Goal: Communication & Community: Answer question/provide support

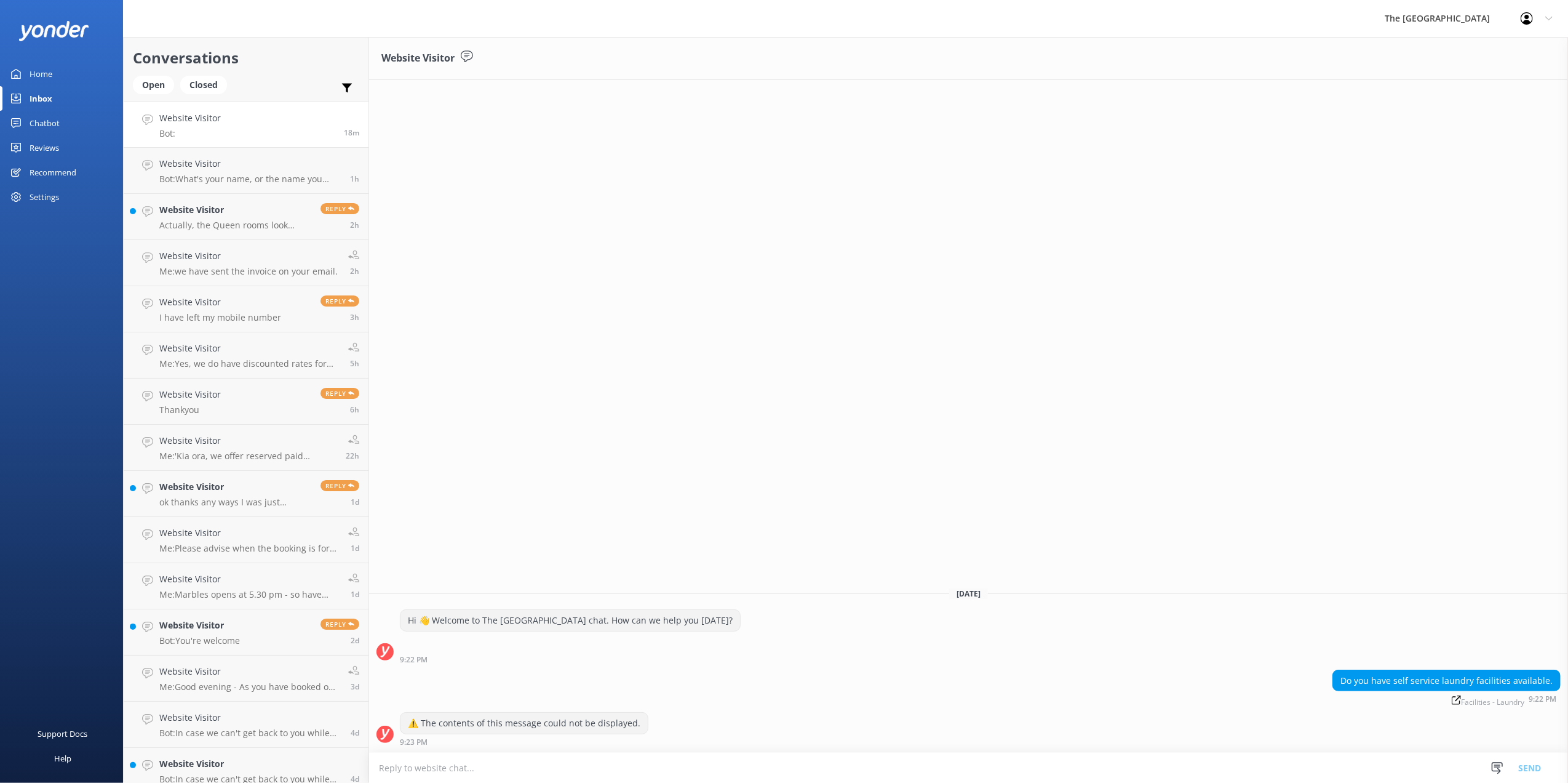
click at [652, 773] on textarea at bounding box center [968, 768] width 1199 height 30
click at [682, 766] on textarea at bounding box center [968, 768] width 1199 height 30
type textarea "yes, the self service guest laundry is available from 9am to 9pm. You will need…"
click at [1537, 770] on button "Send" at bounding box center [1529, 768] width 47 height 30
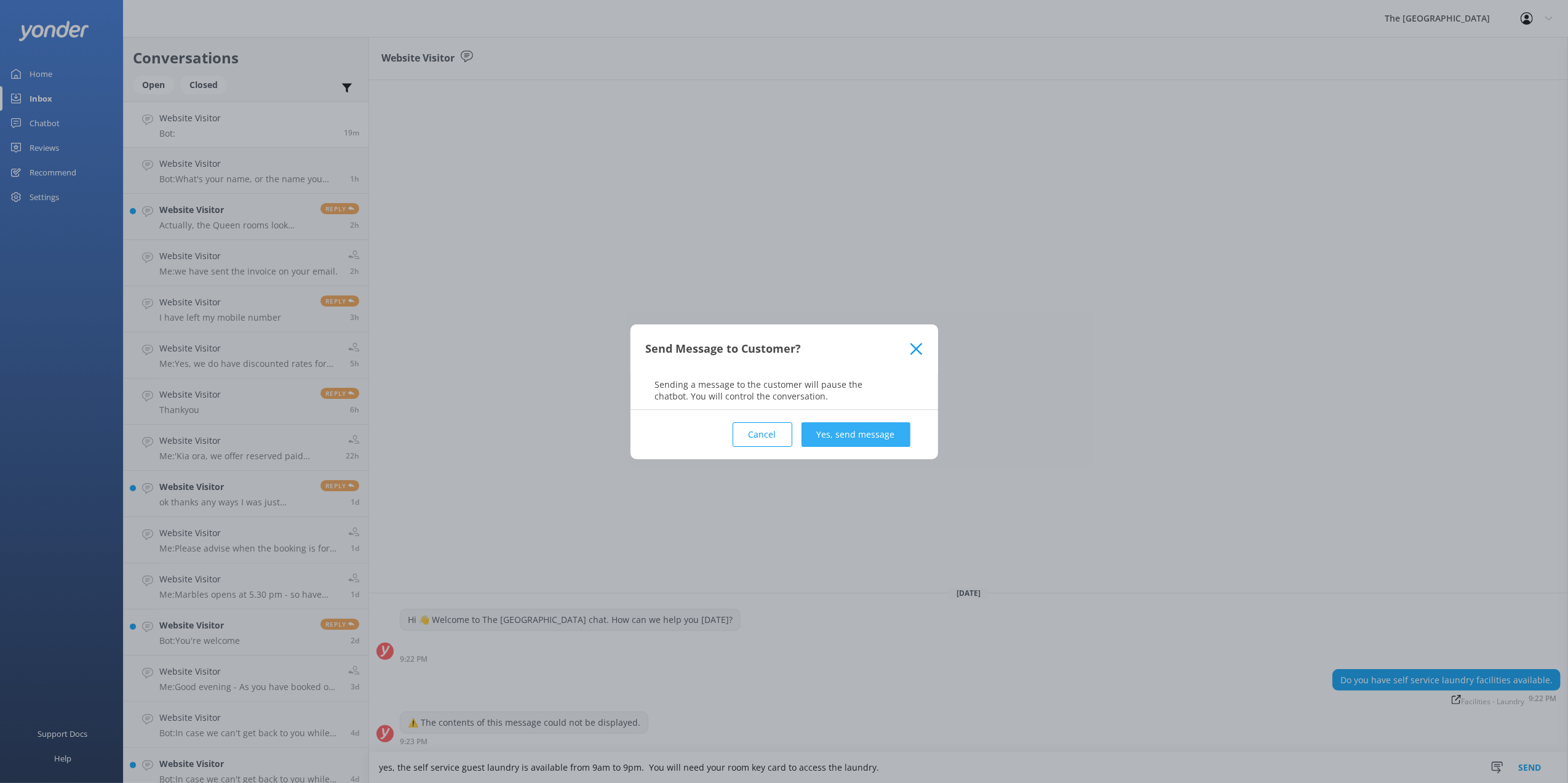
click at [861, 437] on button "Yes, send message" at bounding box center [856, 435] width 109 height 25
